Goal: Use online tool/utility: Utilize a website feature to perform a specific function

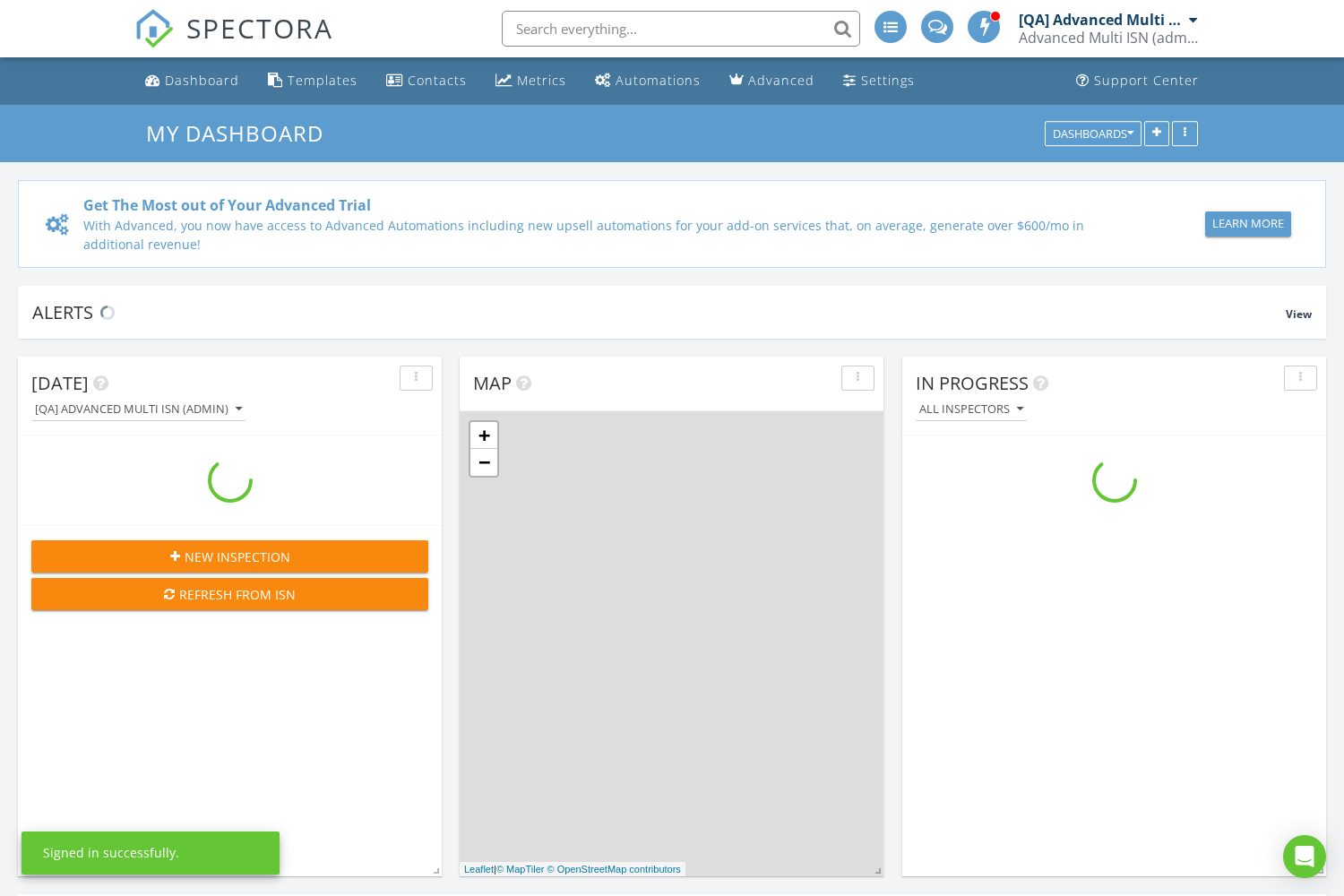
scroll to position [1632, 1345]
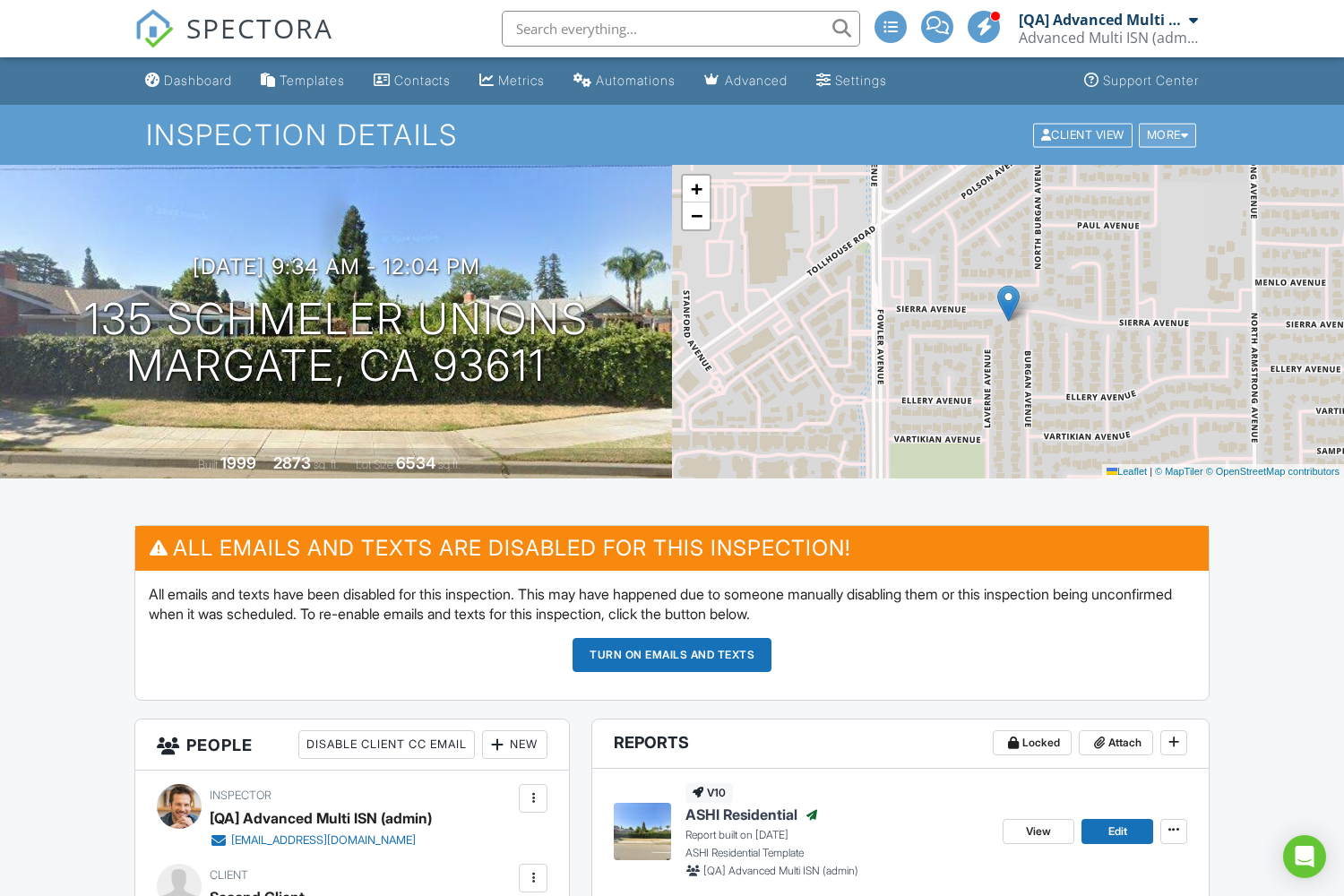
click at [1165, 134] on div "More" at bounding box center [1168, 135] width 58 height 24
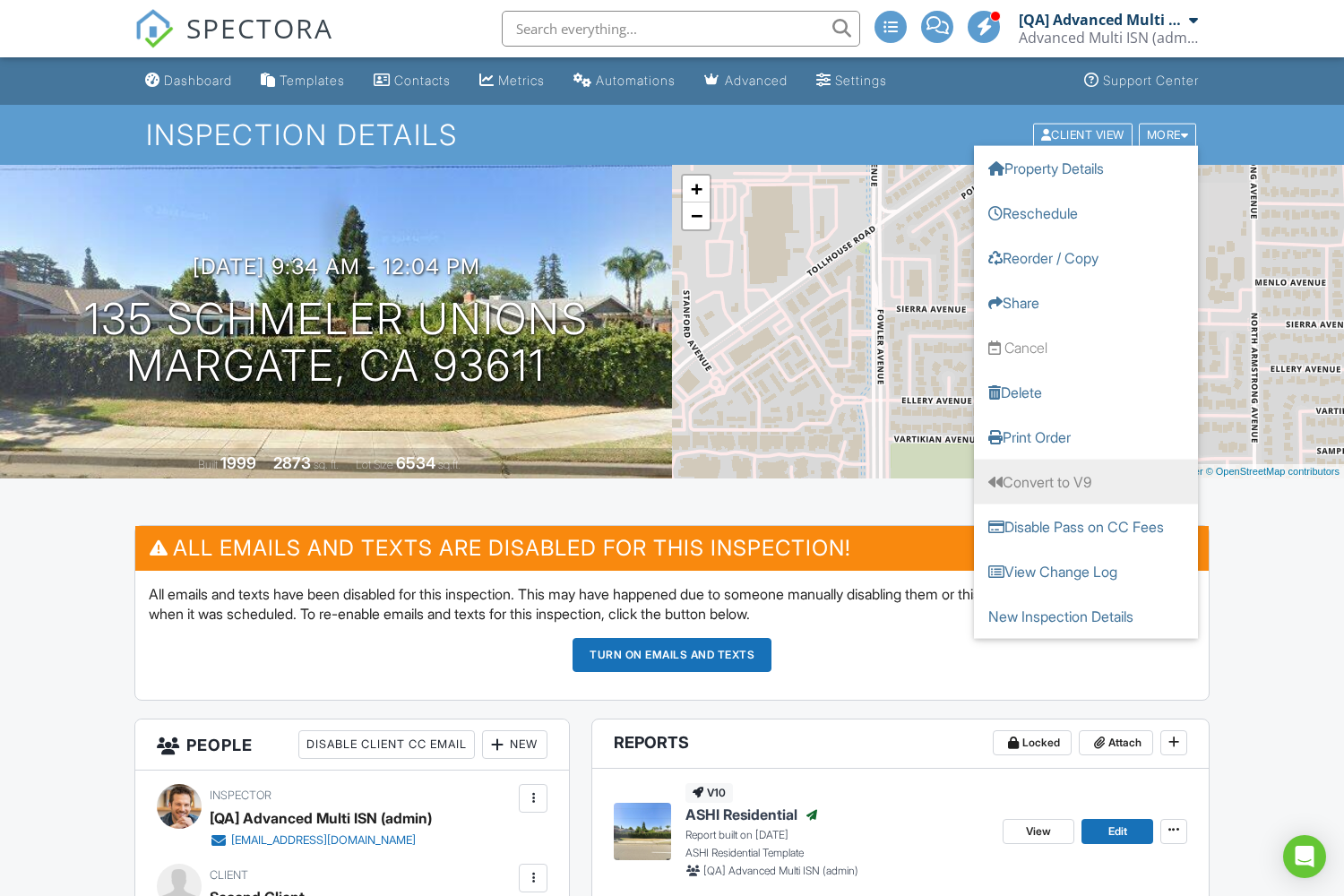
click at [1086, 481] on link "Convert to V9" at bounding box center [1085, 482] width 224 height 45
